Goal: Complete application form

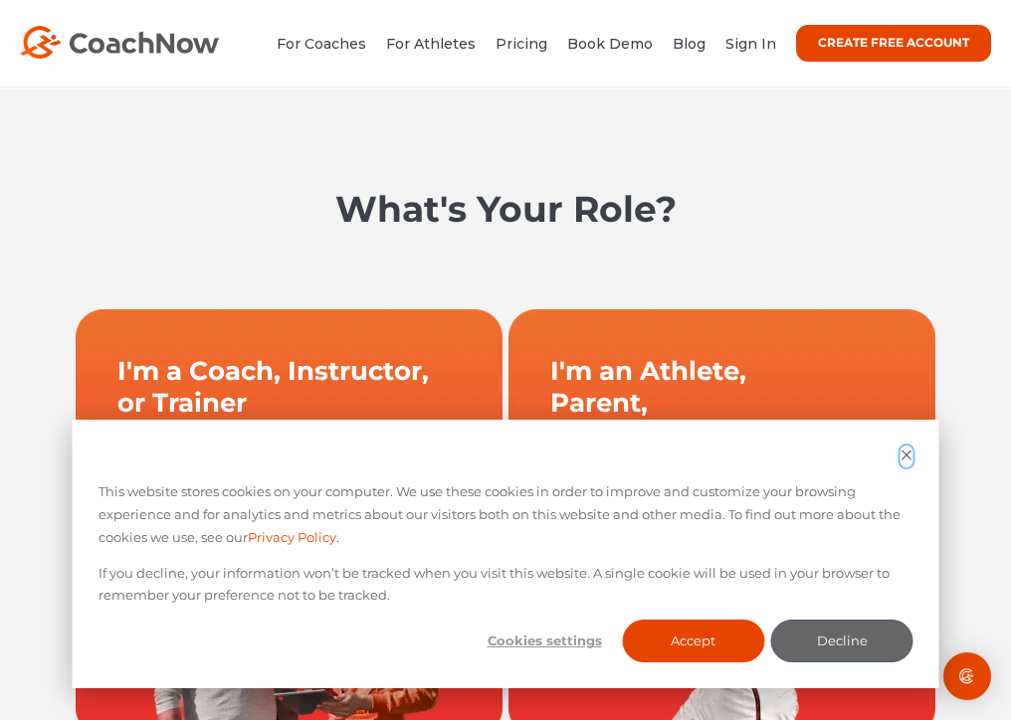
click at [906, 457] on icon "Dismiss cookie banner" at bounding box center [907, 455] width 13 height 13
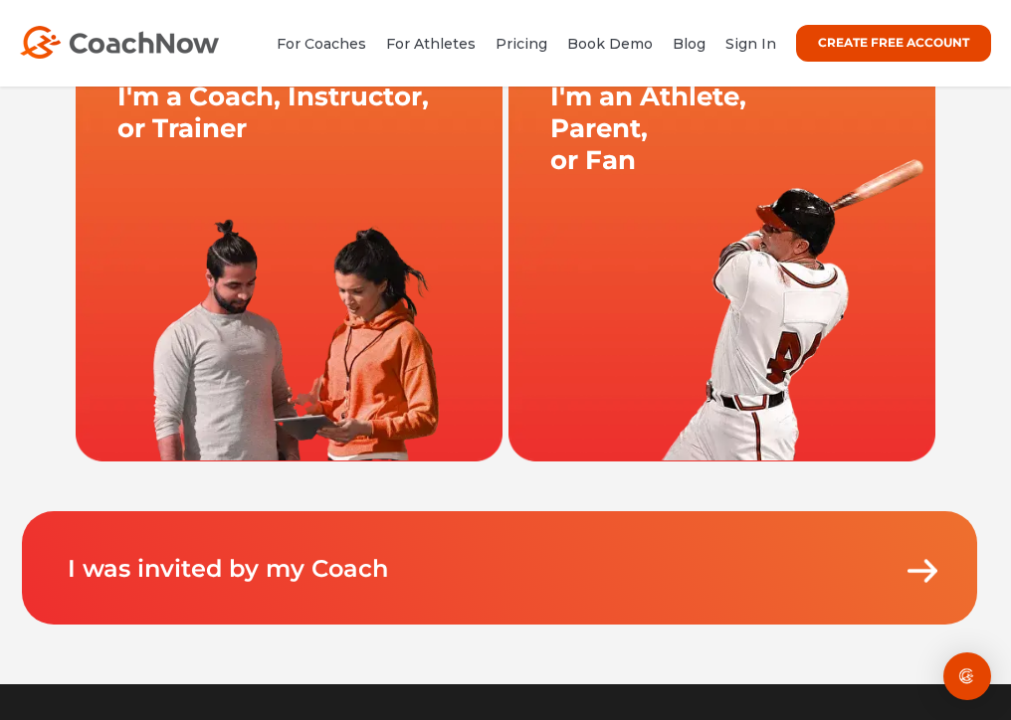
scroll to position [278, 0]
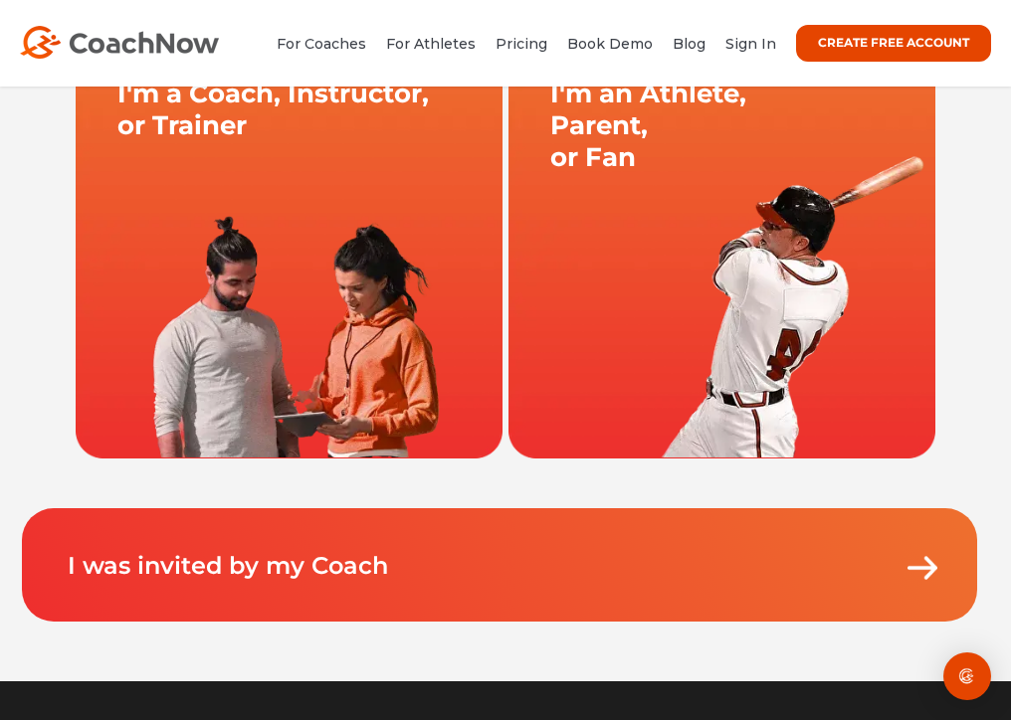
click at [341, 293] on link at bounding box center [289, 245] width 433 height 428
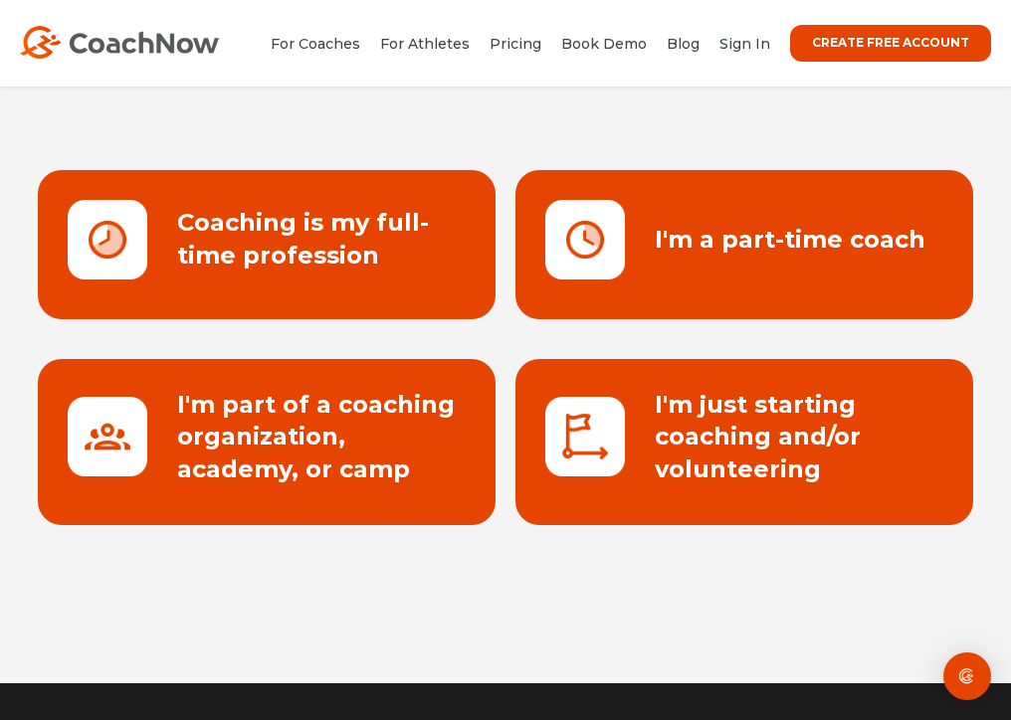
scroll to position [235, 0]
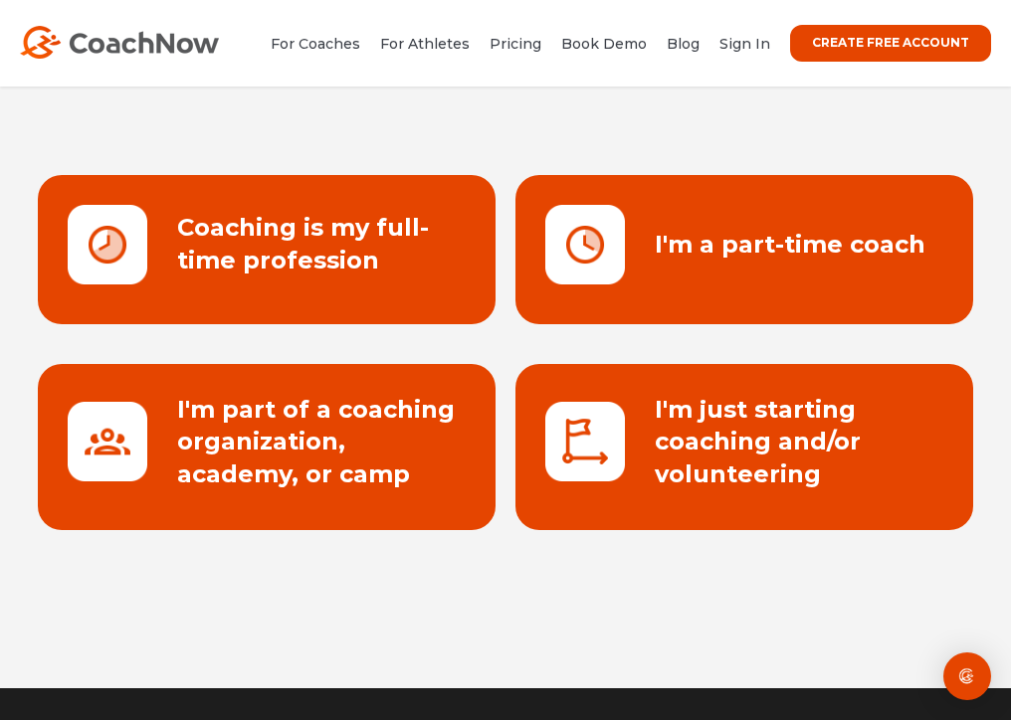
click at [318, 432] on link at bounding box center [267, 447] width 458 height 166
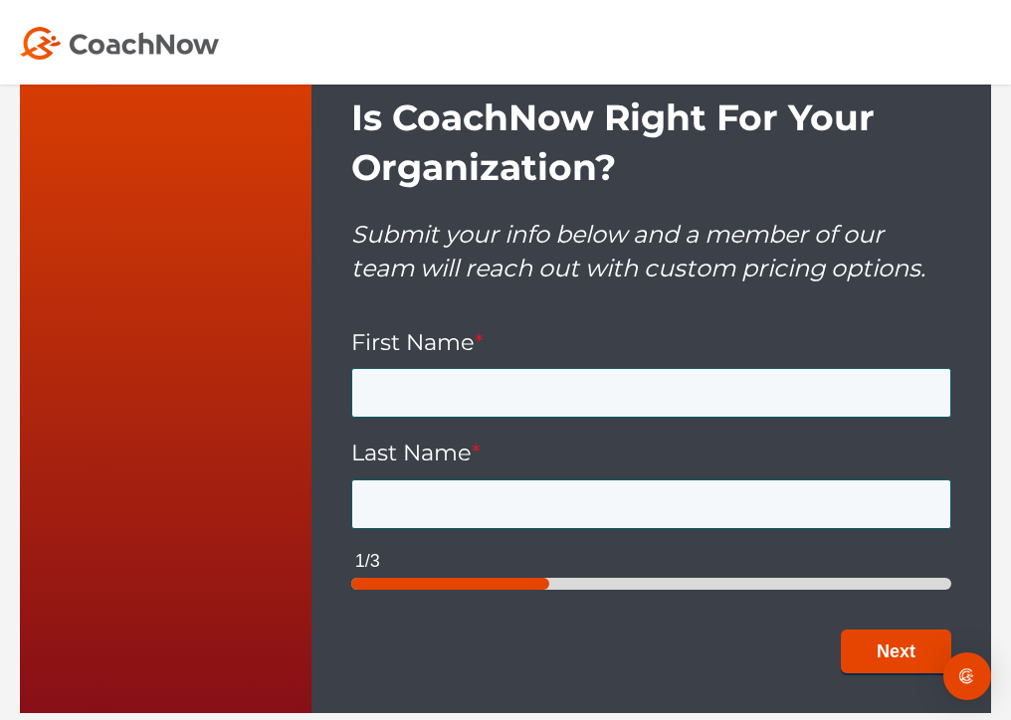
scroll to position [827, 0]
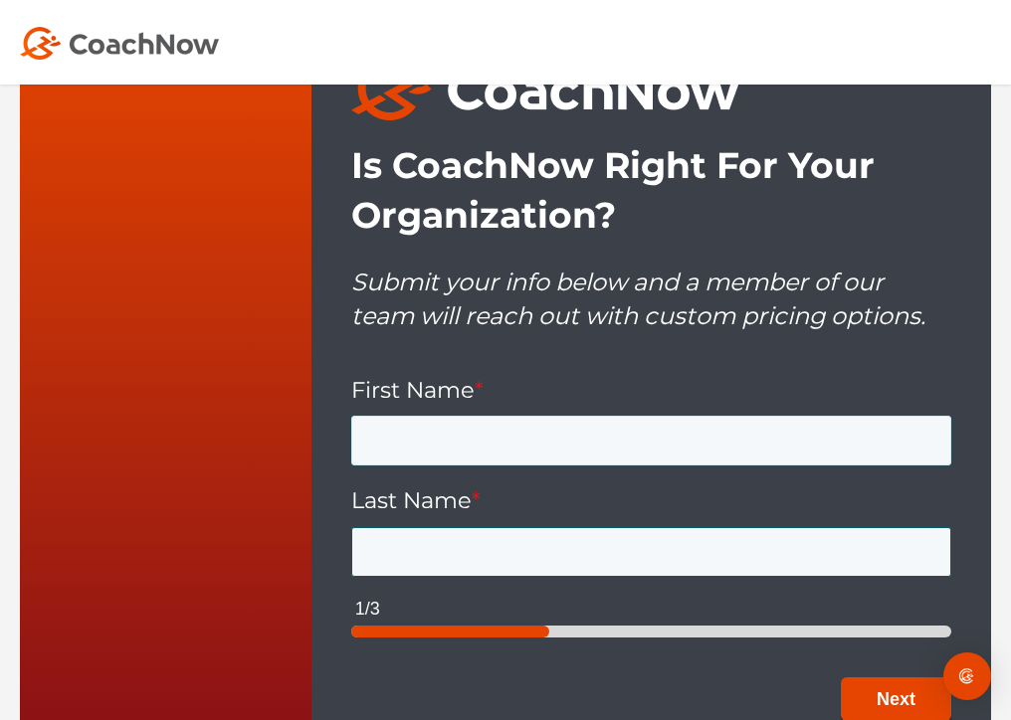
click at [466, 416] on input "First Name *" at bounding box center [651, 441] width 600 height 50
type input "[PERSON_NAME]"
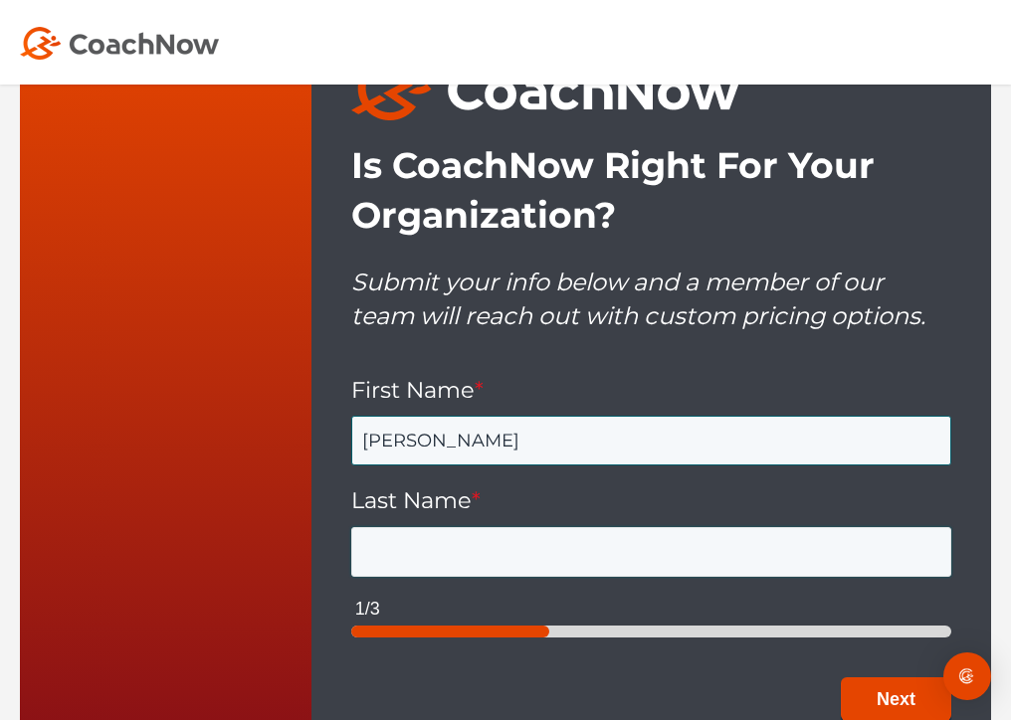
click at [487, 528] on input "Last Name *" at bounding box center [651, 552] width 600 height 50
type input "[PERSON_NAME]"
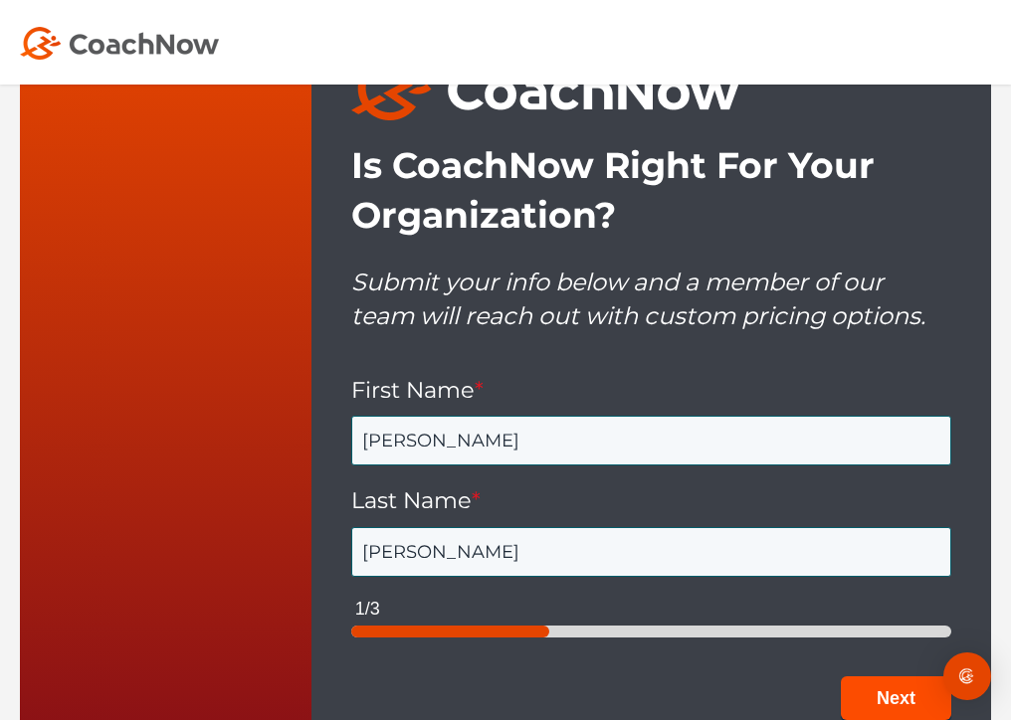
click at [850, 677] on button "Next" at bounding box center [896, 699] width 110 height 45
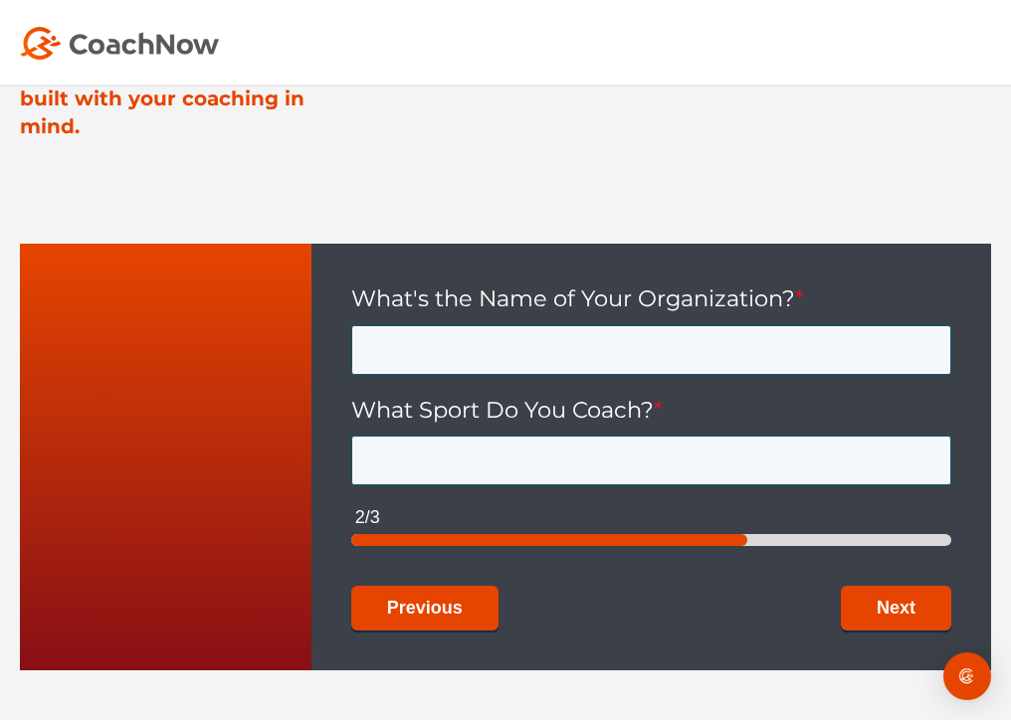
scroll to position [592, 0]
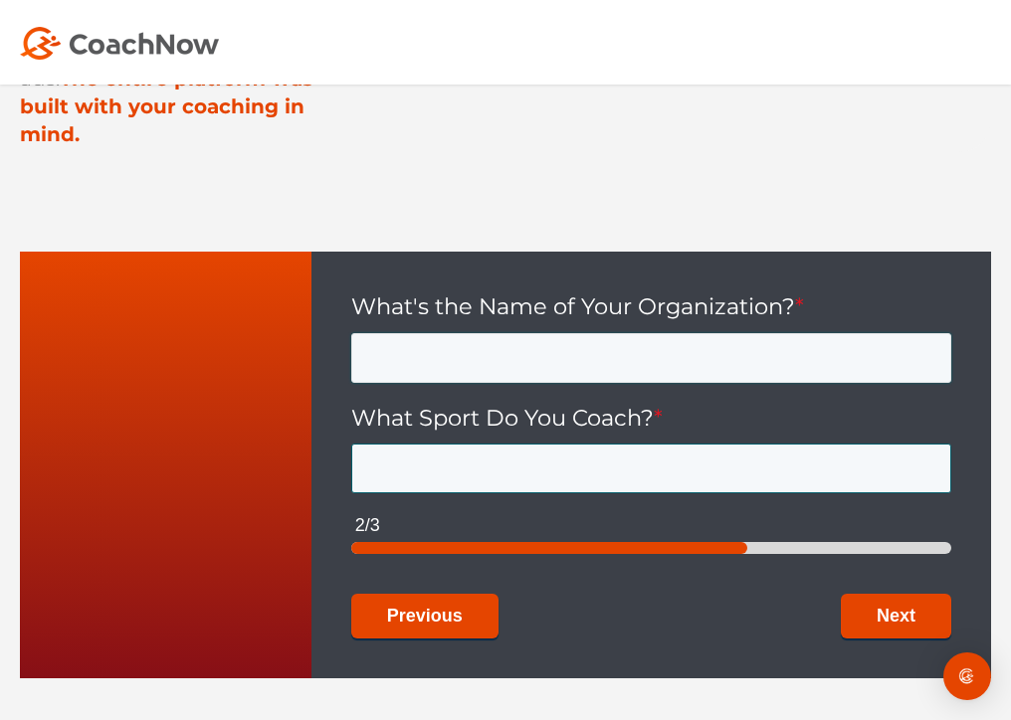
click at [721, 333] on input "What's the Name of Your Organization? *" at bounding box center [651, 358] width 600 height 50
type input "CP FUENGIROLA"
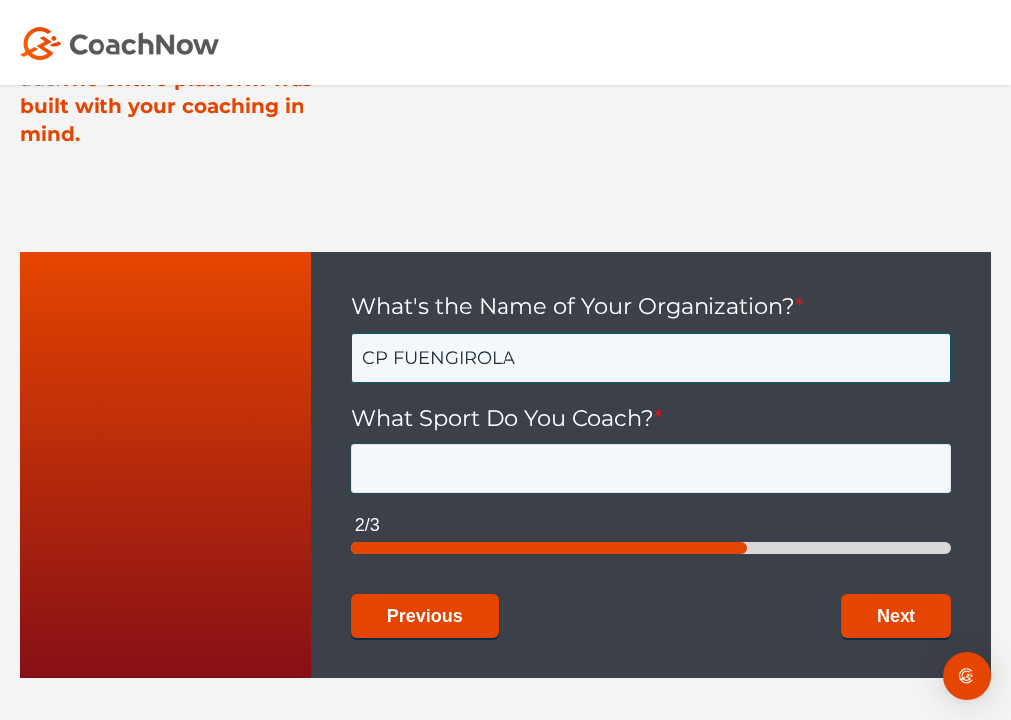
click at [709, 448] on input "What Sport Do You Coach? *" at bounding box center [651, 469] width 600 height 50
type input "HOCKEY ON ROLLERS"
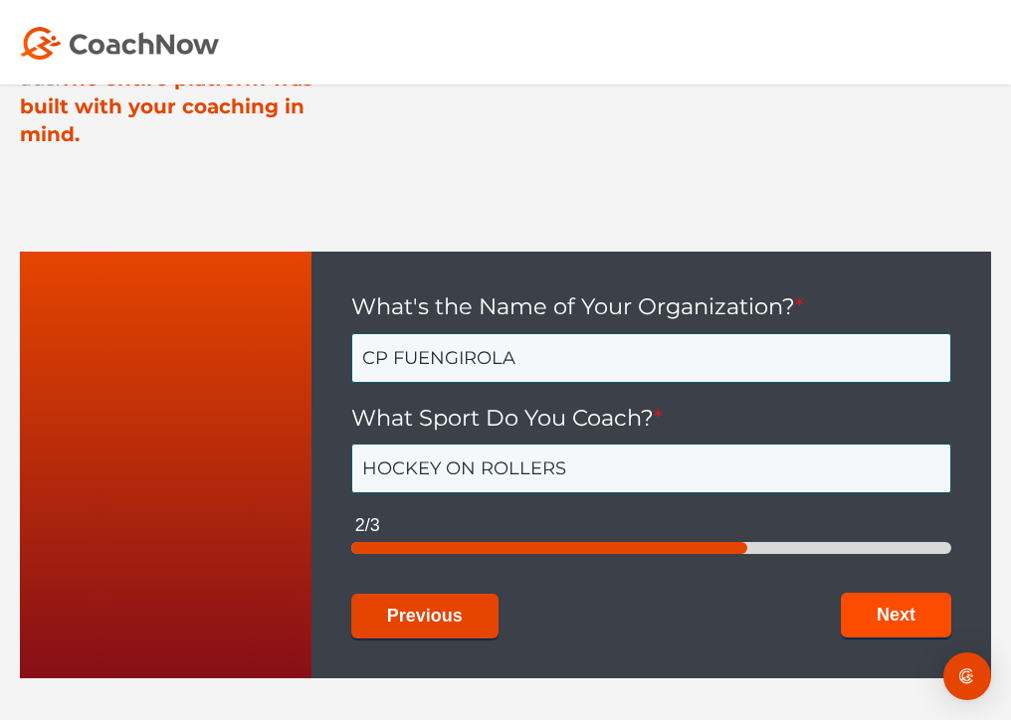
click at [908, 593] on button "Next" at bounding box center [896, 615] width 110 height 45
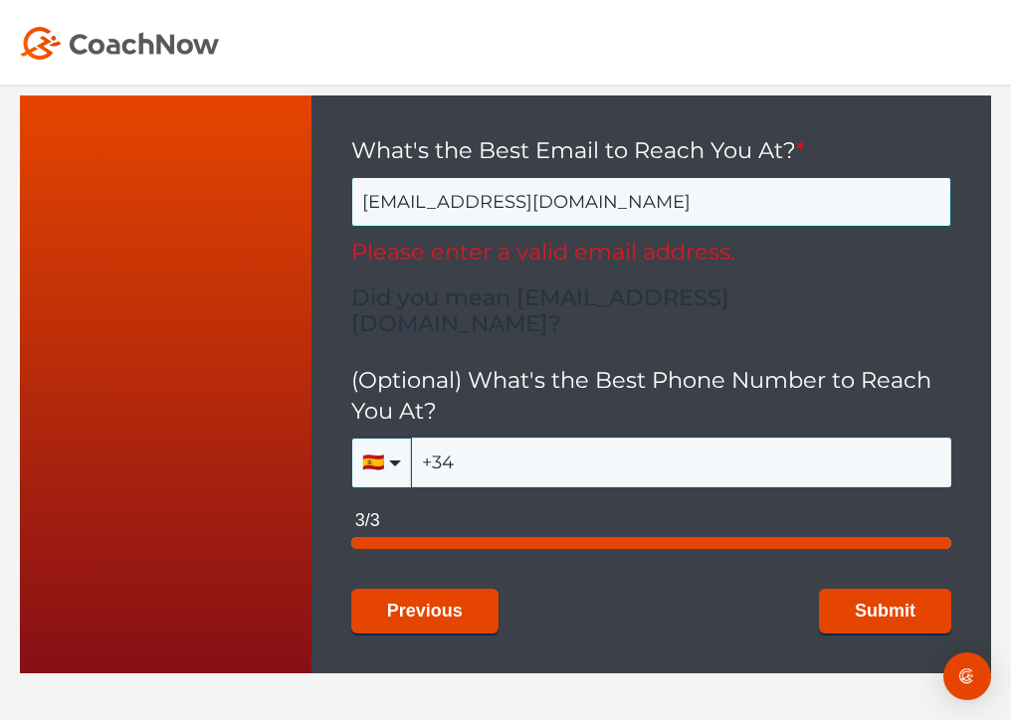
scroll to position [751, 0]
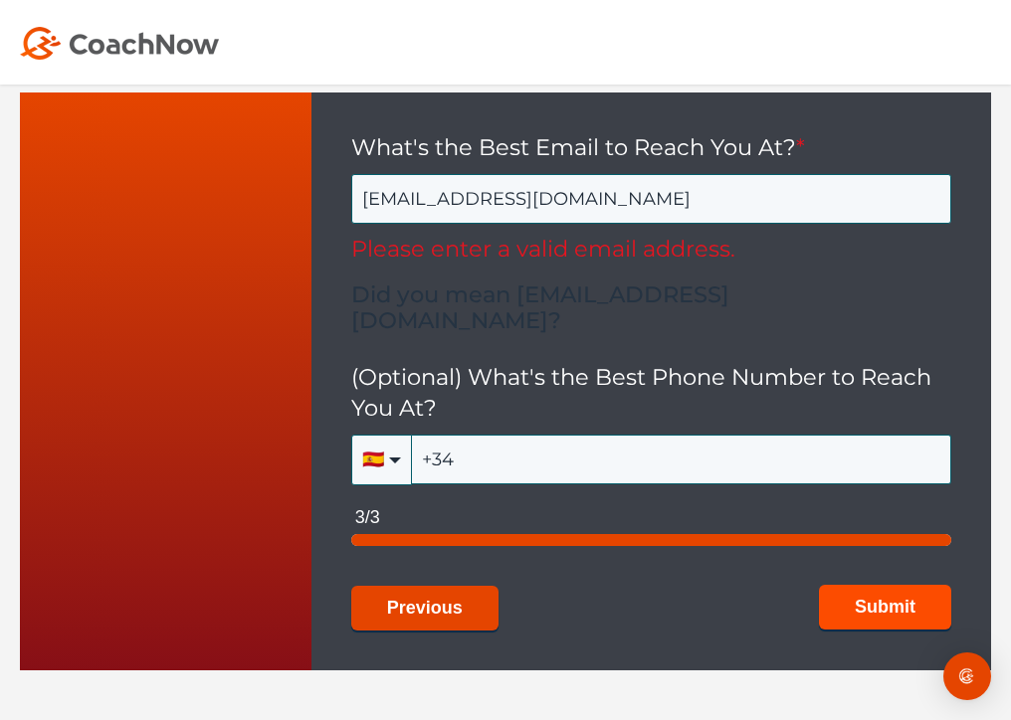
click at [860, 585] on button "Submit" at bounding box center [885, 607] width 132 height 45
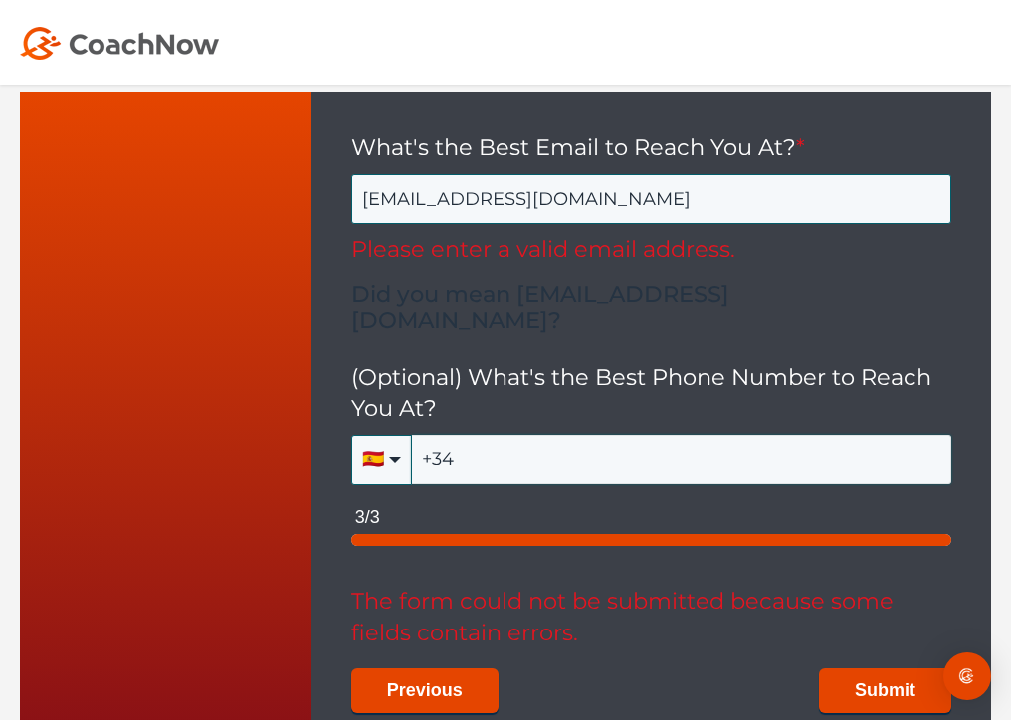
click at [721, 435] on input "+34" at bounding box center [681, 460] width 539 height 50
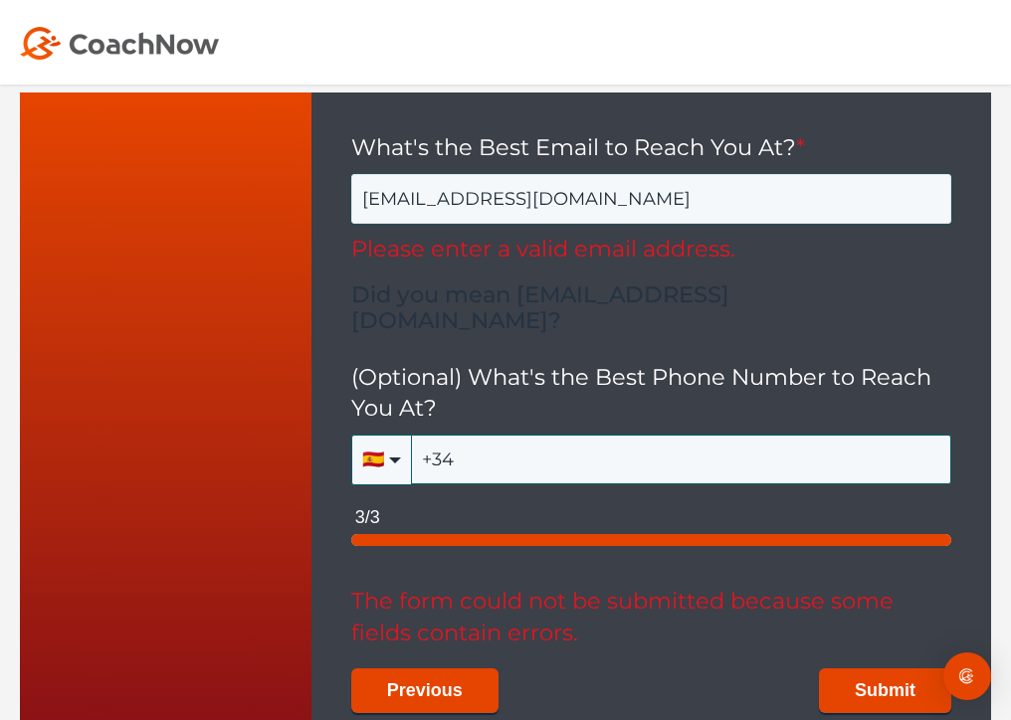
click at [546, 174] on input "[EMAIL_ADDRESS][DOMAIN_NAME]" at bounding box center [651, 199] width 600 height 50
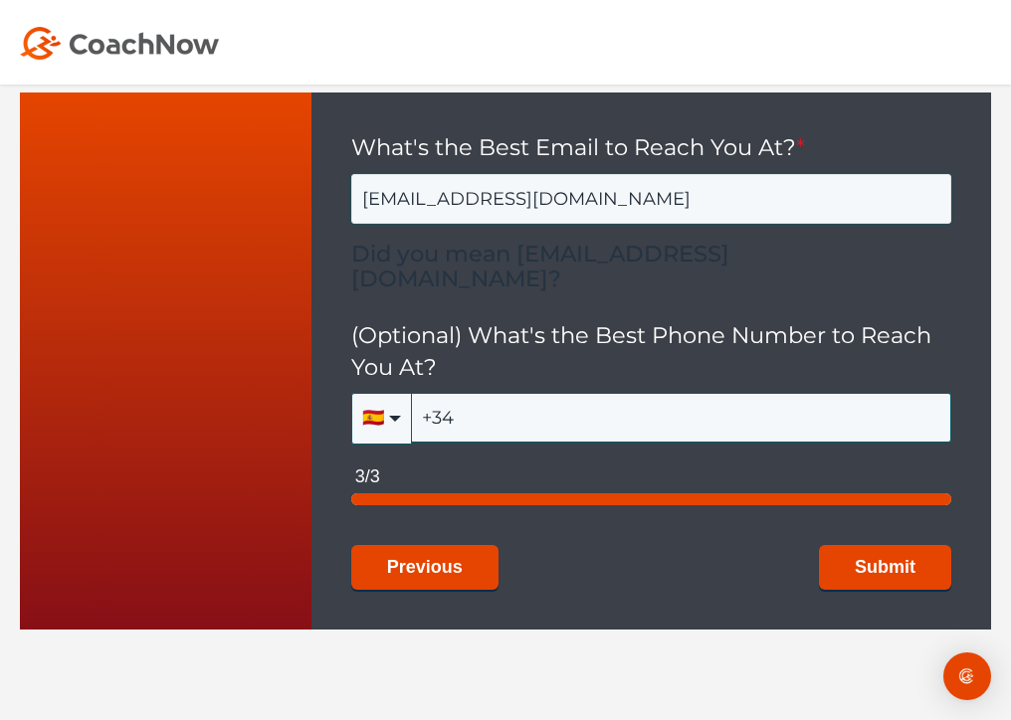
type input "[EMAIL_ADDRESS][DOMAIN_NAME]"
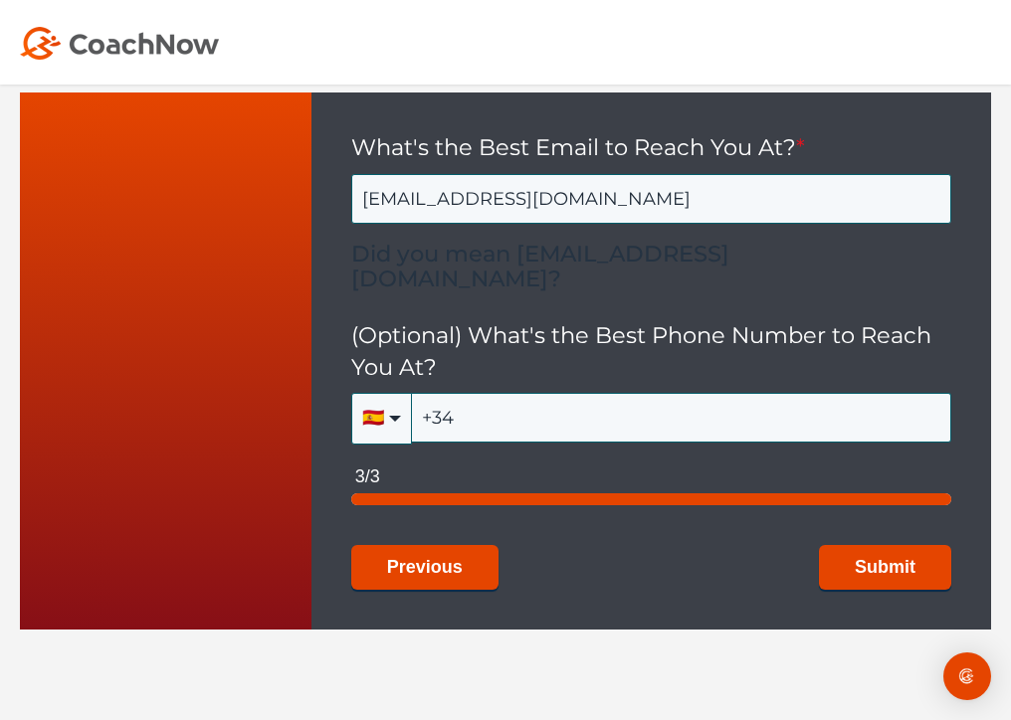
click at [860, 522] on div "Is CoachNow Right For Your Organization? Submit your info below and a member of…" at bounding box center [505, 386] width 1011 height 587
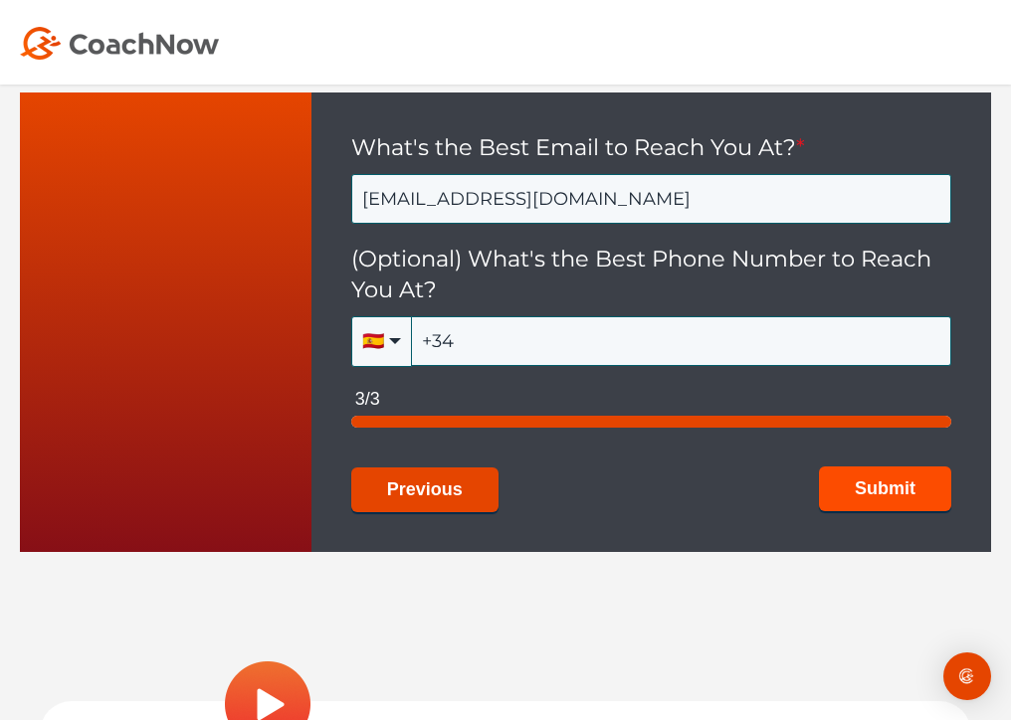
click at [901, 467] on button "Submit" at bounding box center [885, 489] width 132 height 45
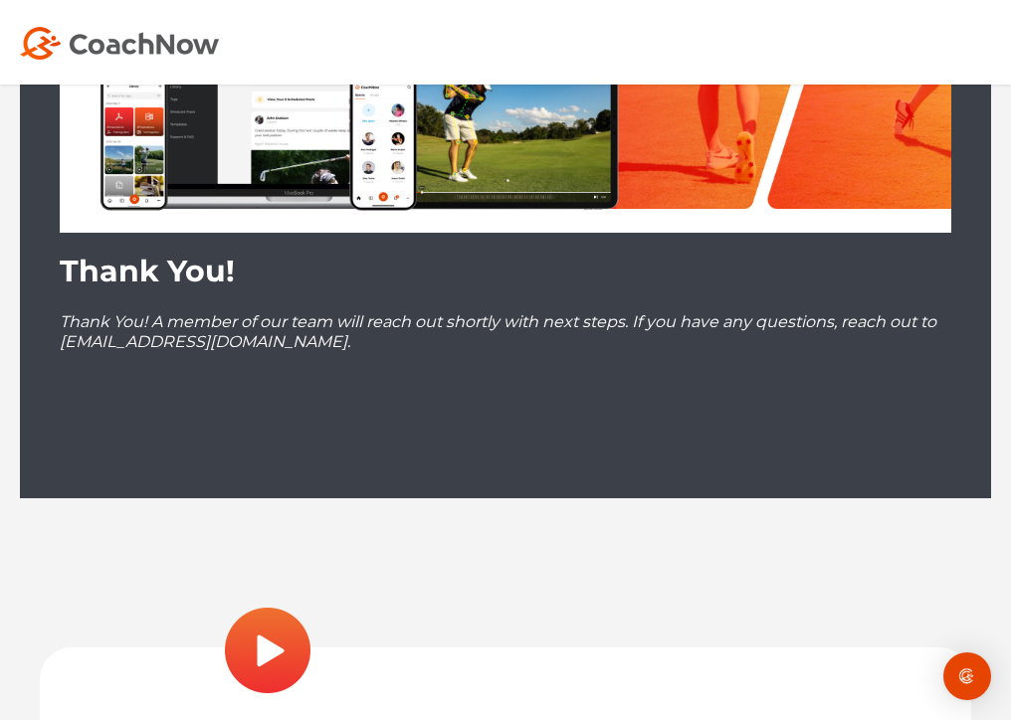
scroll to position [878, 0]
